Goal: Task Accomplishment & Management: Use online tool/utility

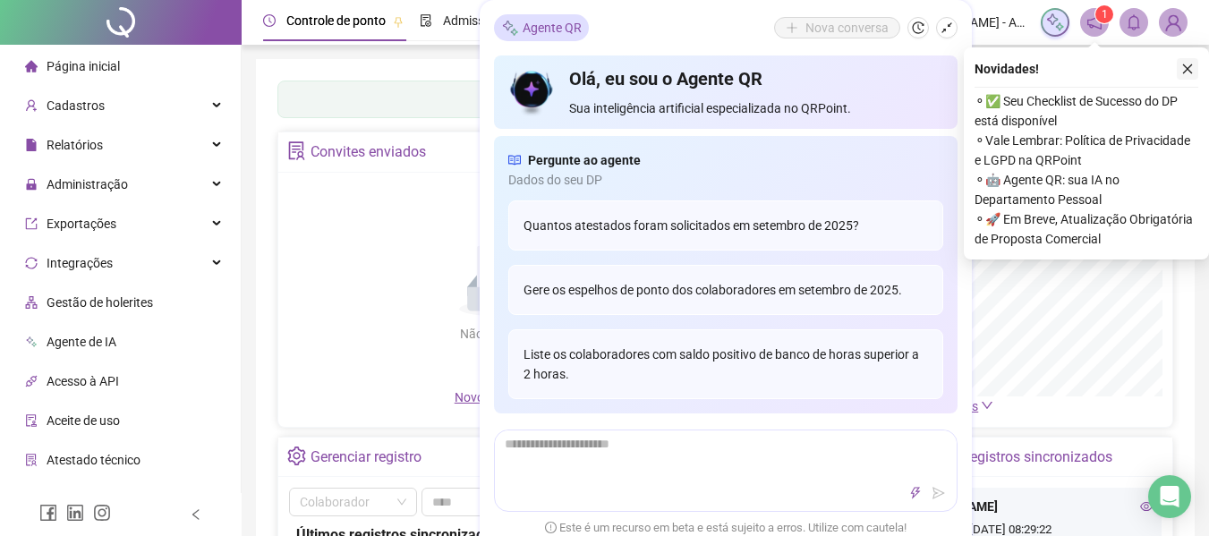
click at [1190, 72] on icon "close" at bounding box center [1187, 69] width 13 height 13
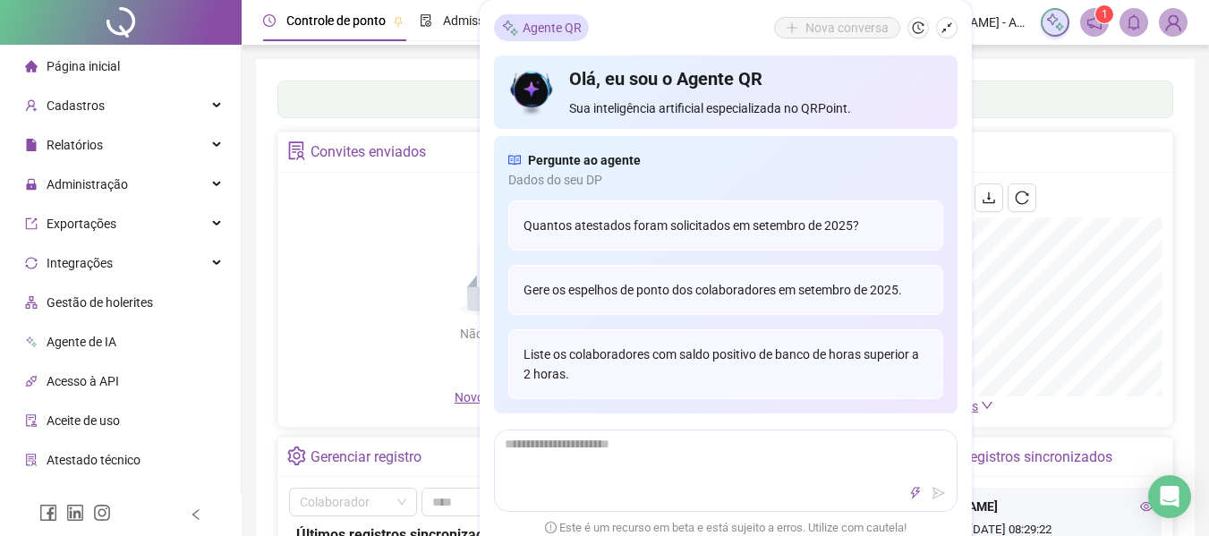
click at [339, 171] on div "Convites enviados" at bounding box center [499, 152] width 442 height 40
click at [439, 99] on div "Painel de controle Contabilidade" at bounding box center [725, 100] width 896 height 38
click at [336, 315] on div "Não há dados Não há dados" at bounding box center [499, 285] width 421 height 204
click at [266, 376] on div "Painel de controle Contabilidade Convites enviados Não há dados Não há dados No…" at bounding box center [725, 422] width 939 height 727
click at [941, 28] on icon "shrink" at bounding box center [947, 27] width 13 height 13
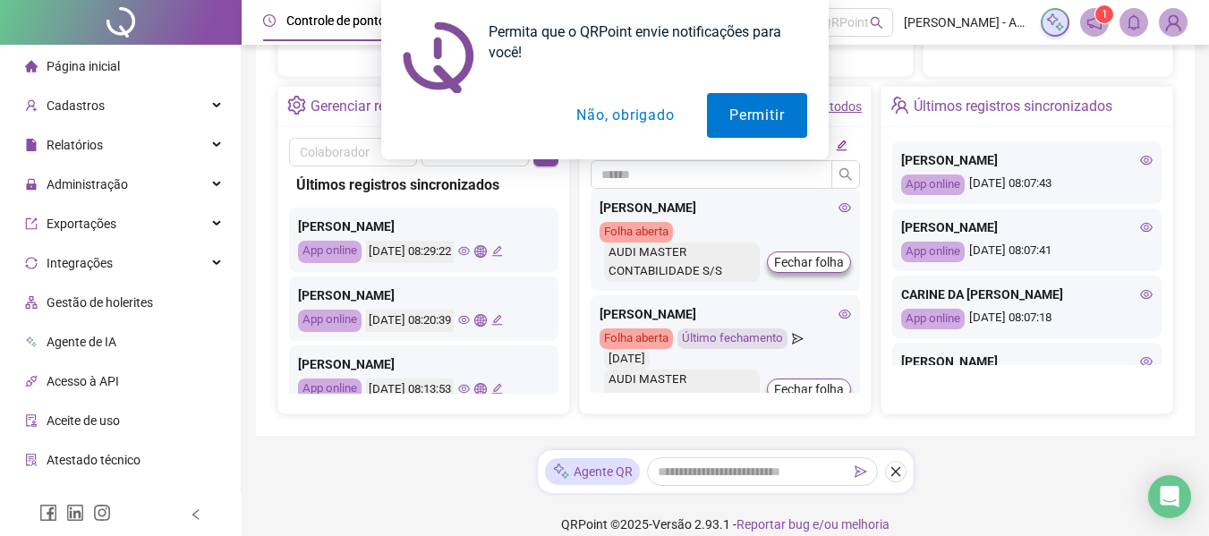
scroll to position [269, 0]
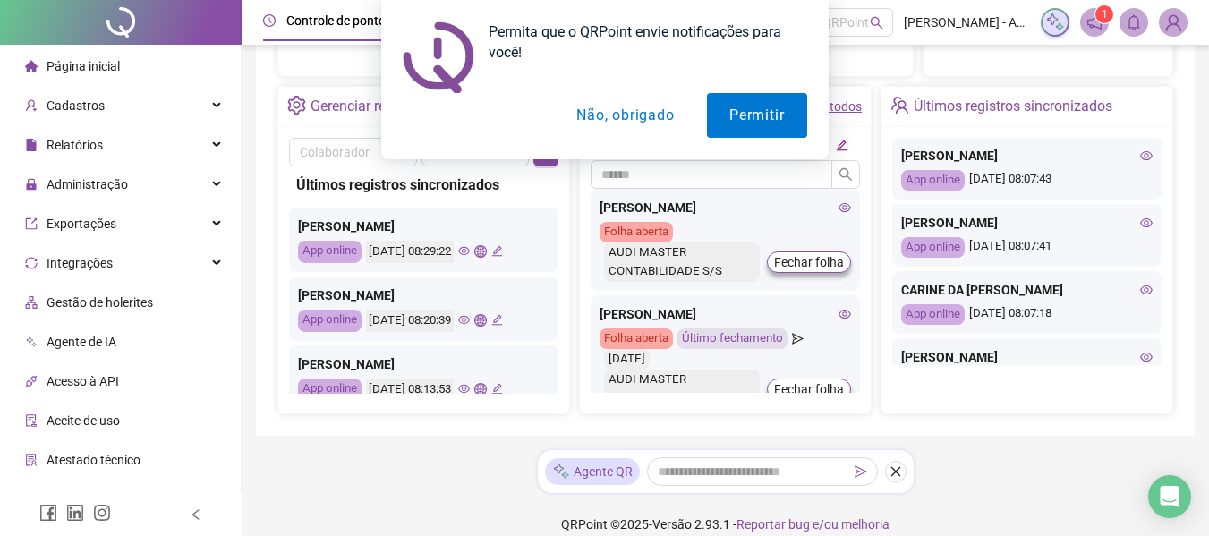
drag, startPoint x: 573, startPoint y: 115, endPoint x: 775, endPoint y: 157, distance: 206.4
click at [574, 115] on button "Não, obrigado" at bounding box center [625, 115] width 142 height 45
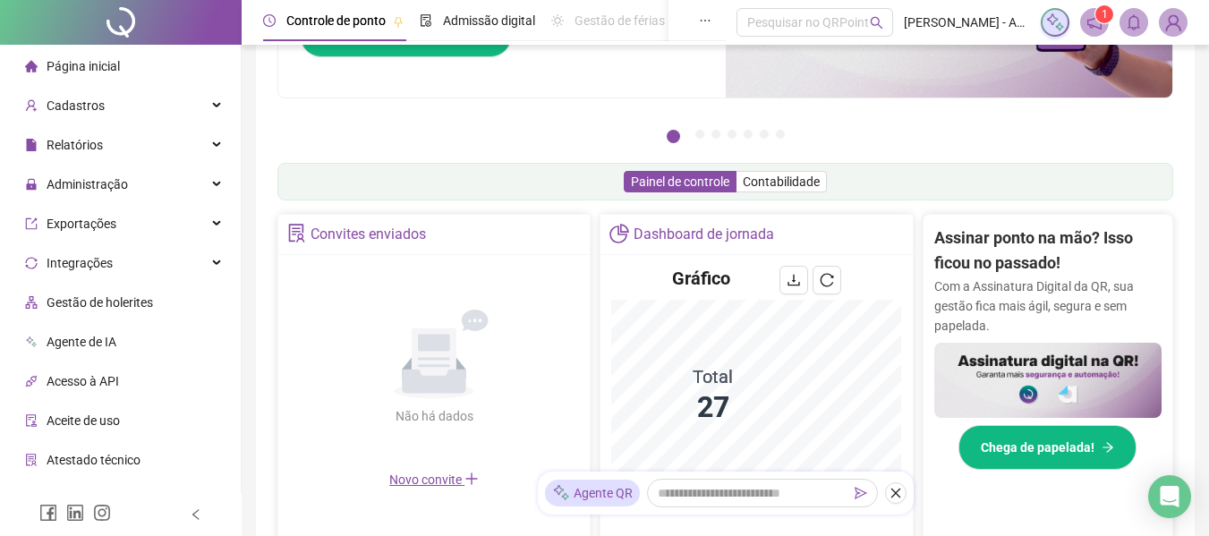
scroll to position [0, 0]
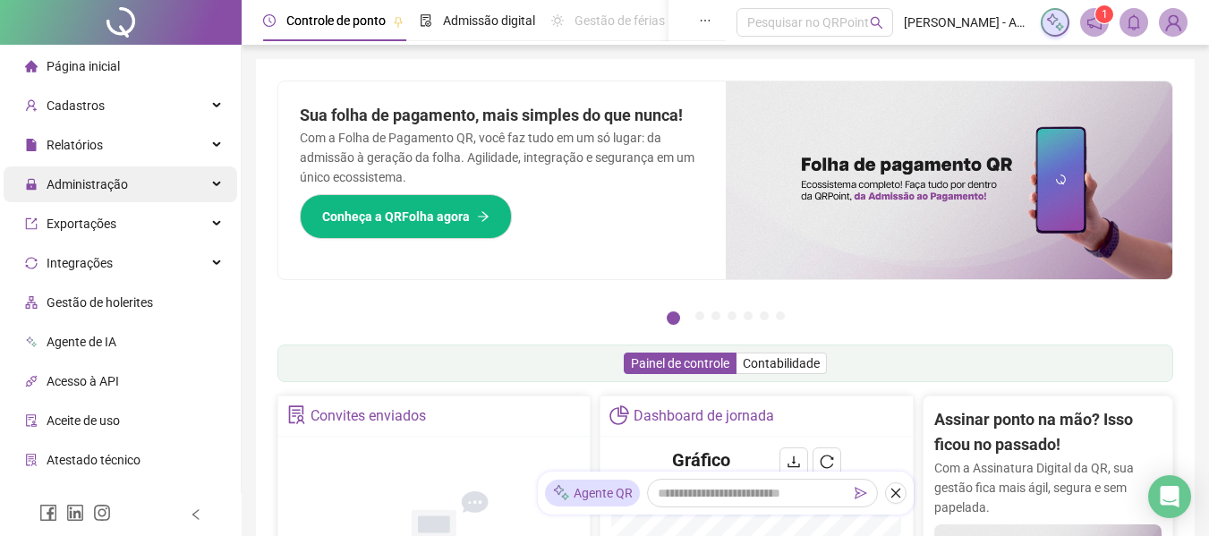
click at [83, 186] on span "Administração" at bounding box center [87, 184] width 81 height 14
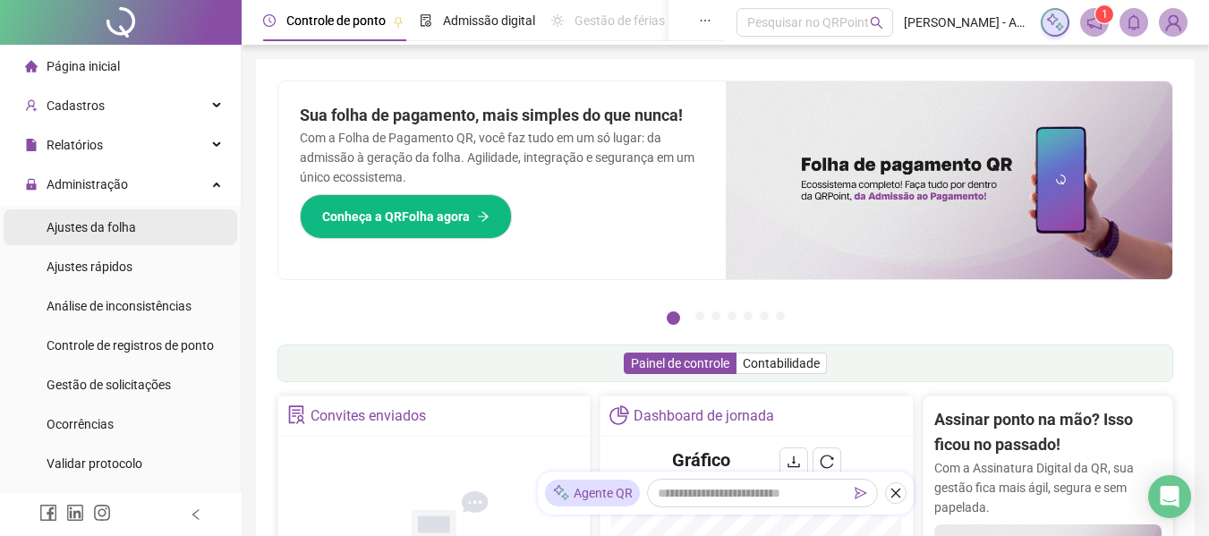
click at [101, 226] on span "Ajustes da folha" at bounding box center [92, 227] width 90 height 14
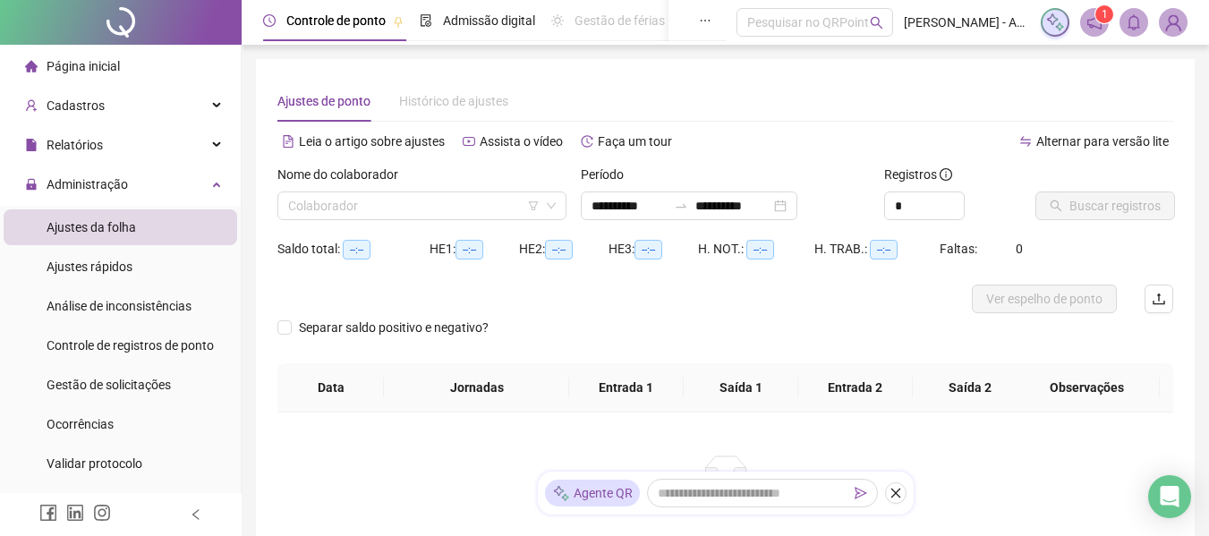
type input "**********"
click at [325, 200] on input "search" at bounding box center [414, 205] width 252 height 27
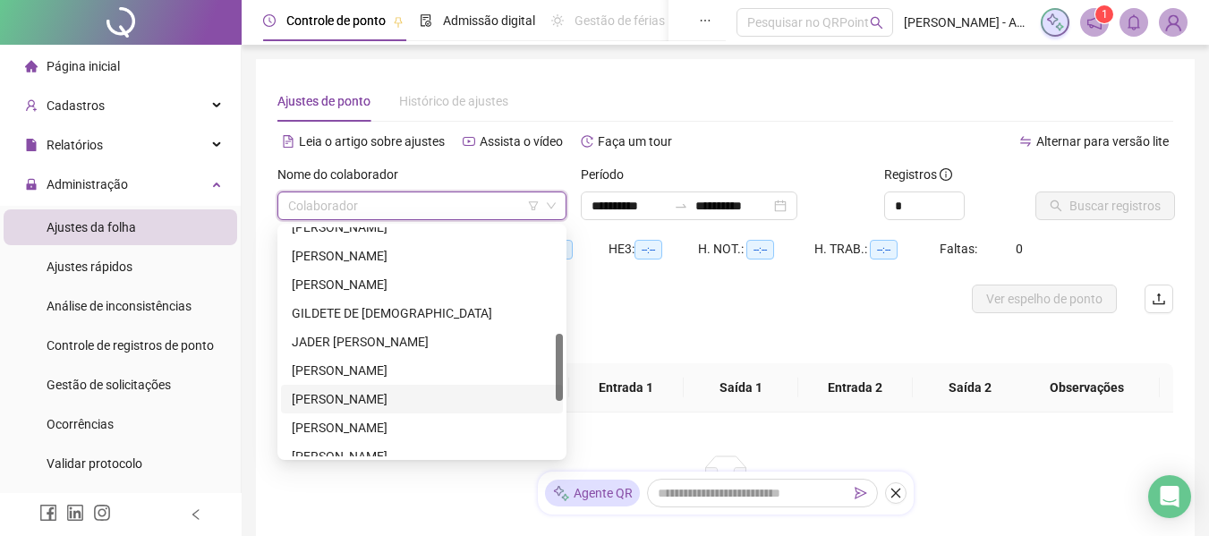
scroll to position [544, 0]
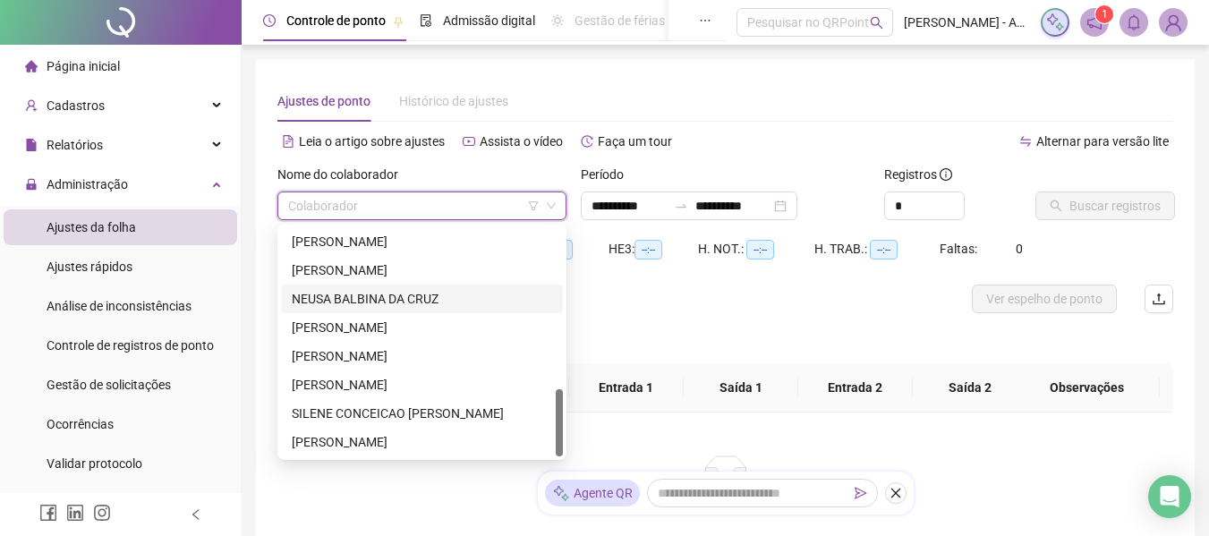
click at [395, 299] on div "NEUSA BALBINA DA CRUZ" at bounding box center [422, 299] width 260 height 20
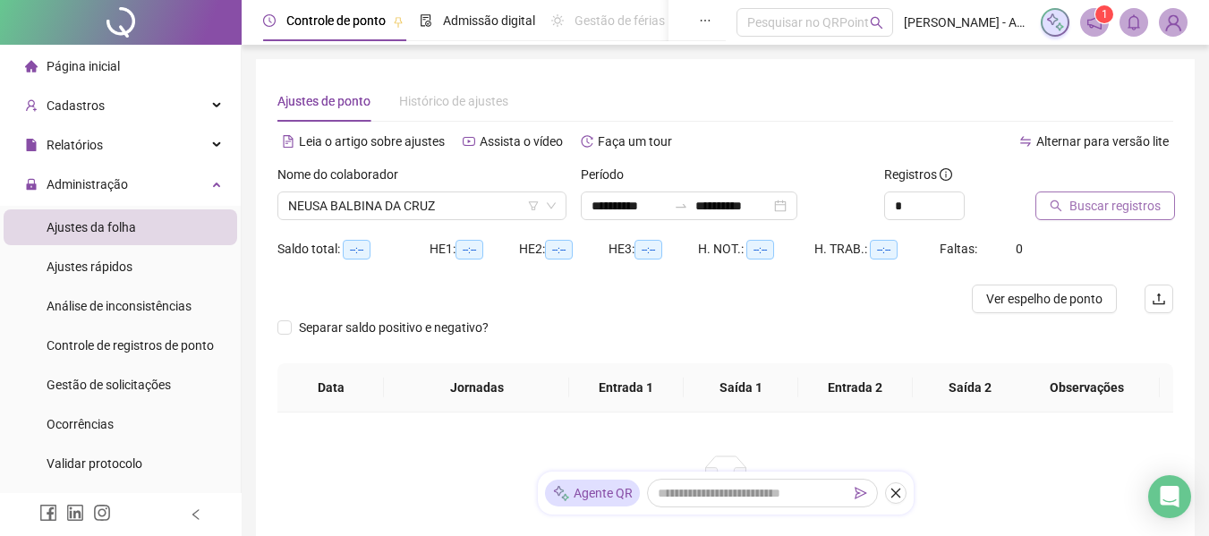
click at [1077, 199] on span "Buscar registros" at bounding box center [1115, 206] width 91 height 20
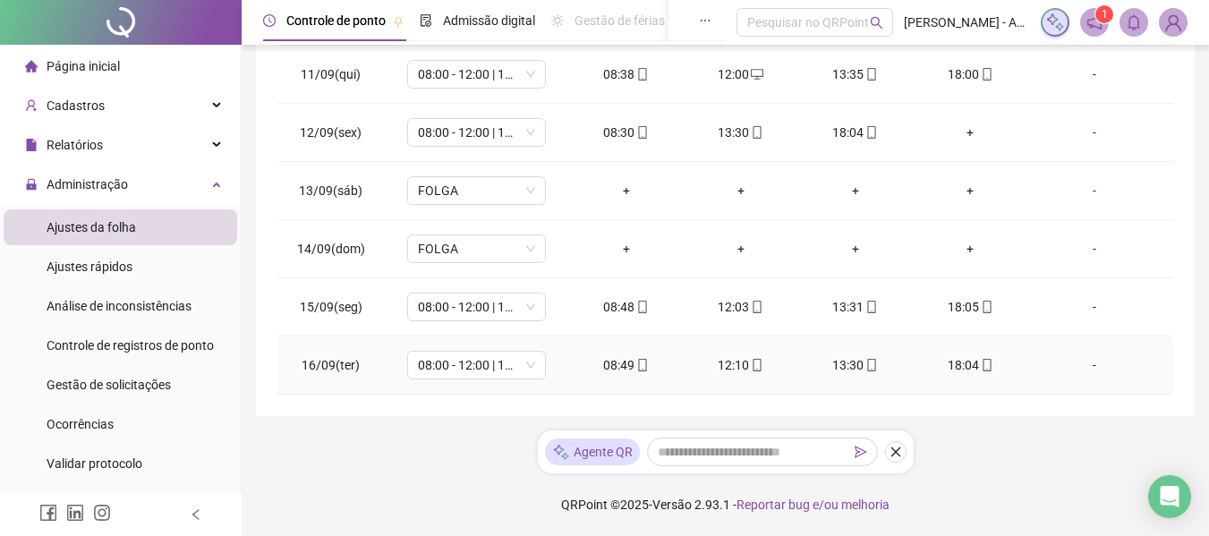
scroll to position [101, 0]
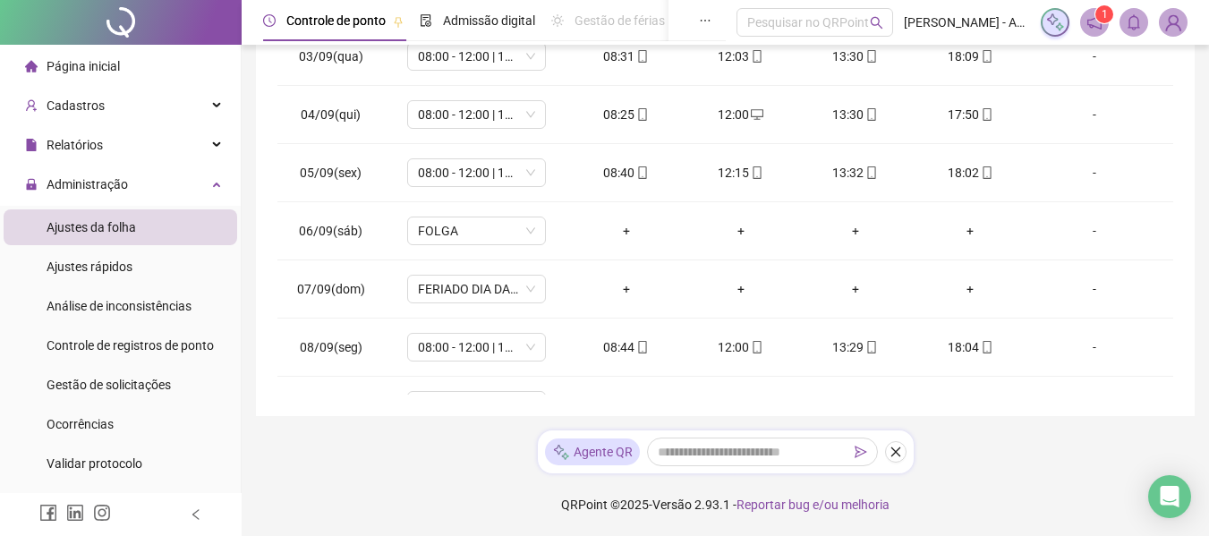
drag, startPoint x: 895, startPoint y: 446, endPoint x: 903, endPoint y: 430, distance: 18.0
click at [893, 446] on icon "close" at bounding box center [896, 452] width 13 height 13
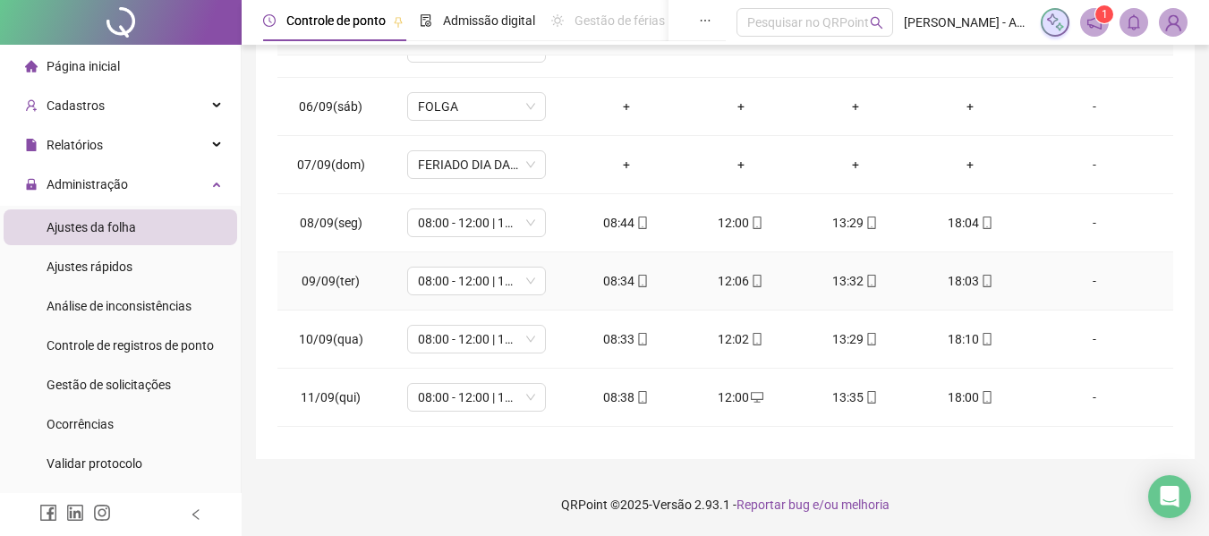
scroll to position [549, 0]
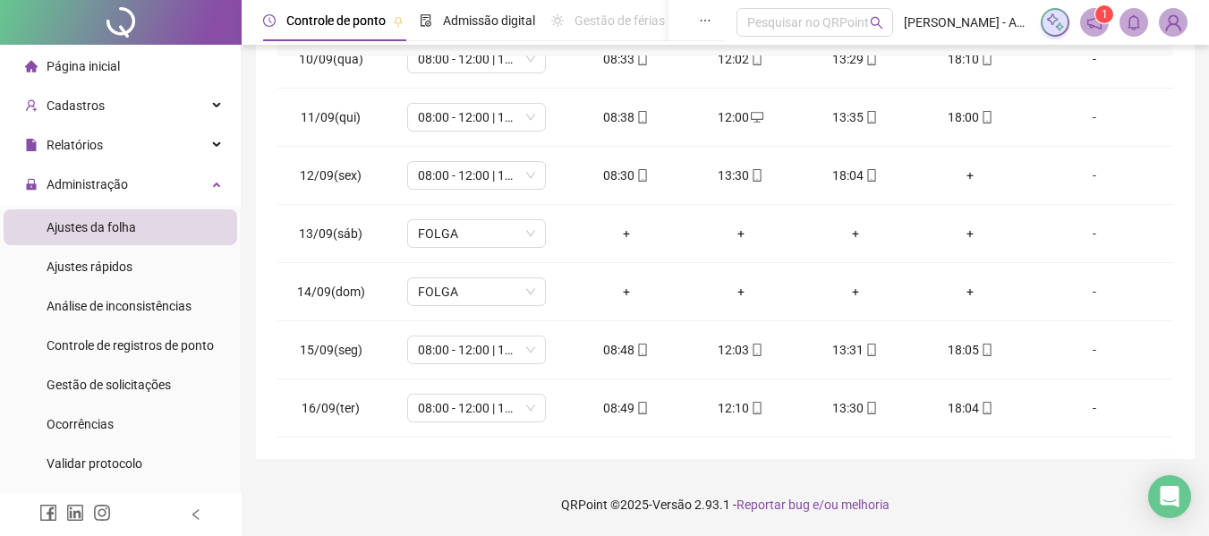
click at [65, 73] on span "Página inicial" at bounding box center [83, 66] width 73 height 14
